Goal: Book appointment/travel/reservation

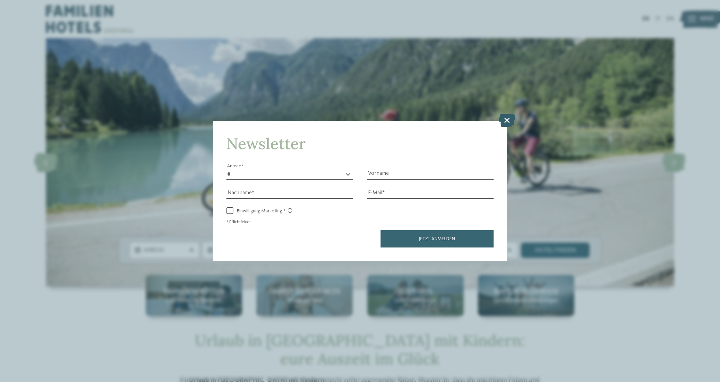
click at [502, 120] on icon at bounding box center [507, 120] width 16 height 13
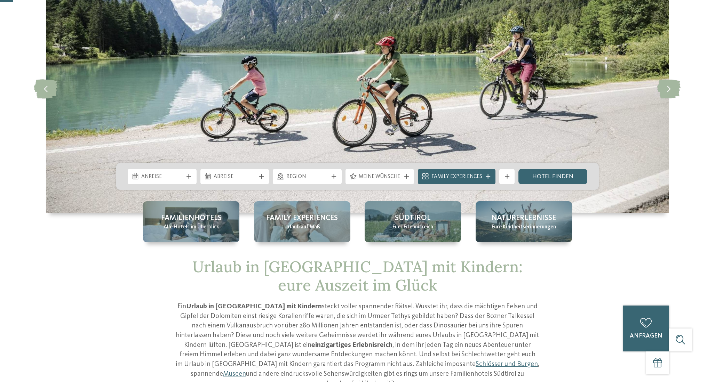
scroll to position [35, 0]
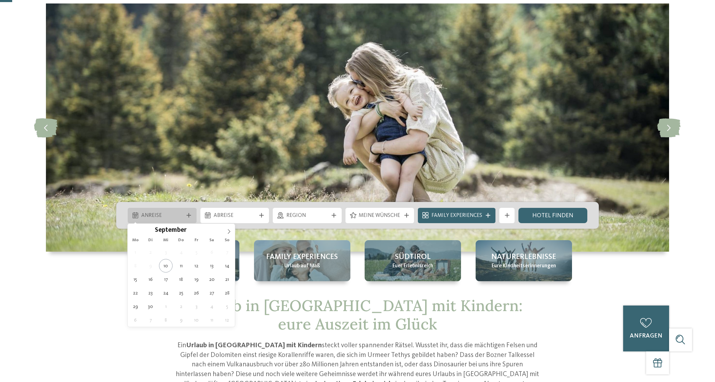
click at [187, 216] on icon at bounding box center [188, 215] width 5 height 5
type div "[DATE]"
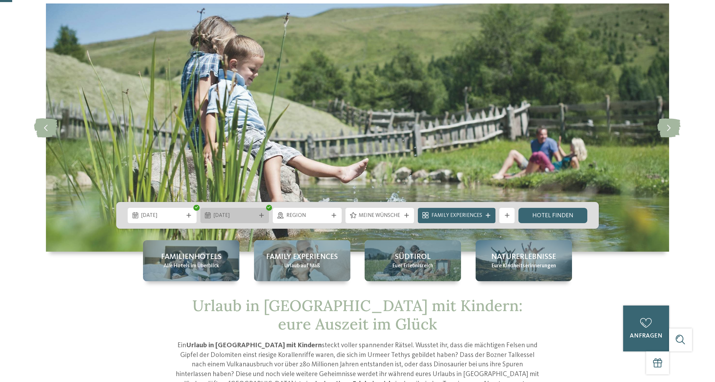
click at [240, 217] on span "[DATE]" at bounding box center [235, 216] width 42 height 8
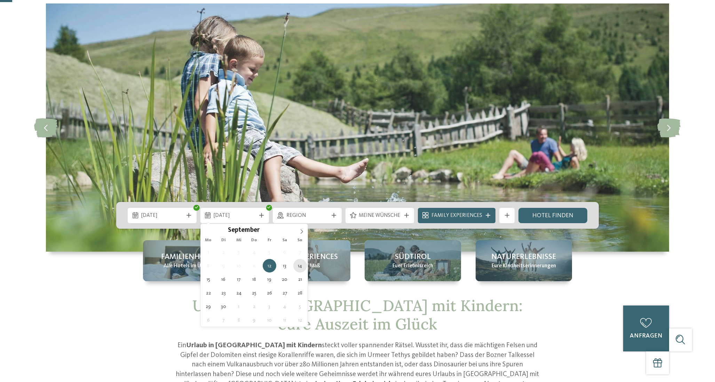
type div "[DATE]"
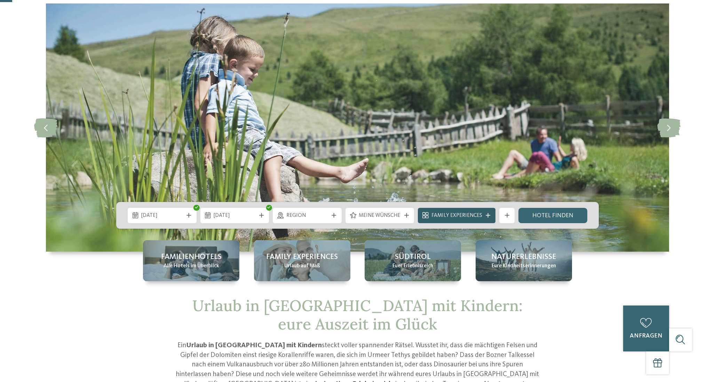
click at [479, 217] on span "Family Experiences" at bounding box center [456, 216] width 51 height 8
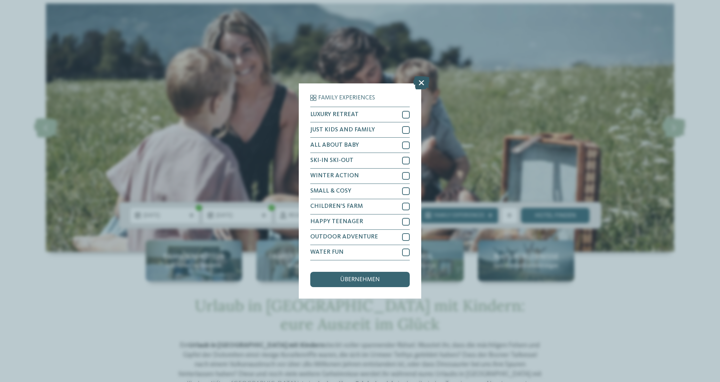
click at [420, 81] on icon at bounding box center [421, 83] width 16 height 13
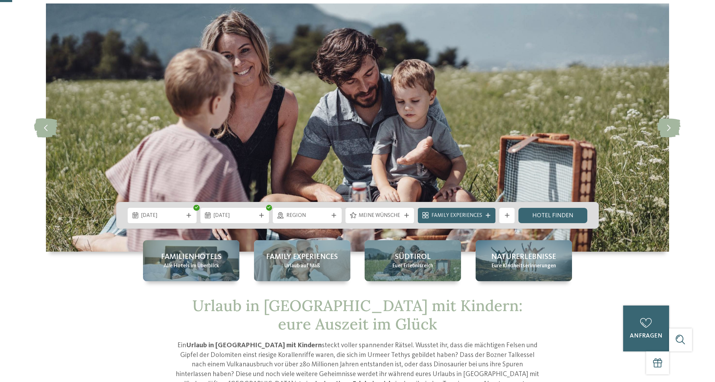
drag, startPoint x: 559, startPoint y: 214, endPoint x: 535, endPoint y: 201, distance: 26.8
click at [559, 214] on link "Hotel finden" at bounding box center [552, 215] width 69 height 15
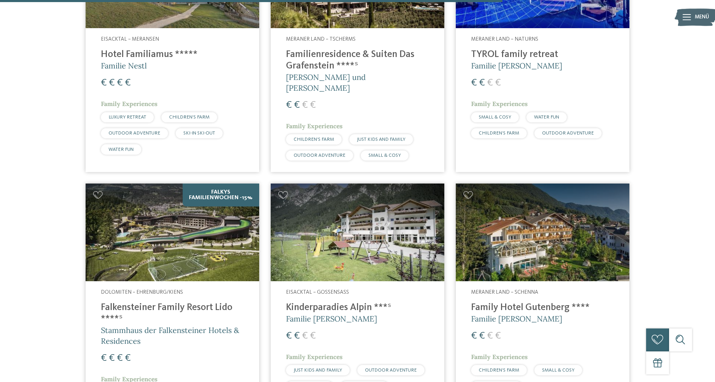
scroll to position [1681, 0]
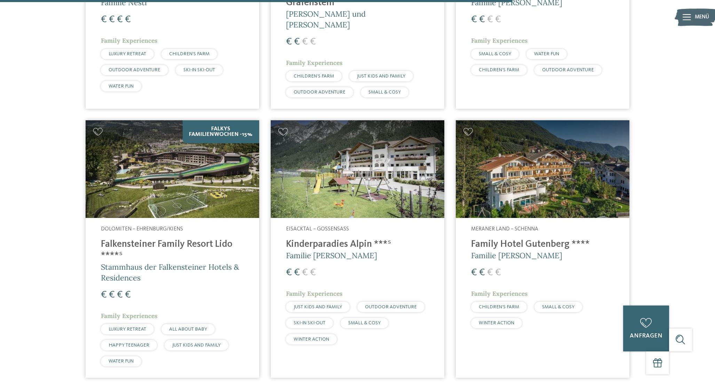
click at [164, 171] on img at bounding box center [173, 169] width 174 height 98
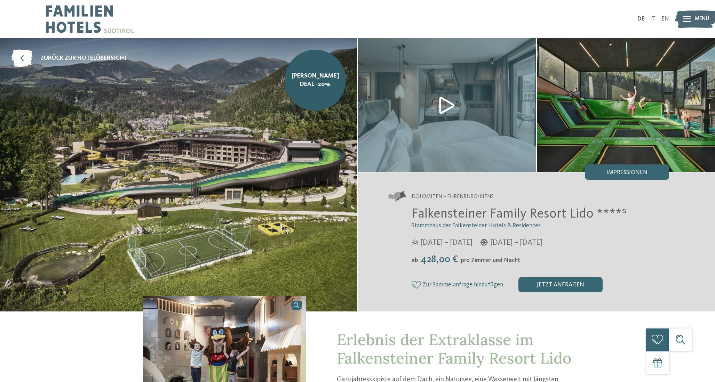
click at [175, 135] on img at bounding box center [178, 174] width 357 height 273
click at [445, 107] on img at bounding box center [447, 105] width 178 height 134
